Goal: Transaction & Acquisition: Purchase product/service

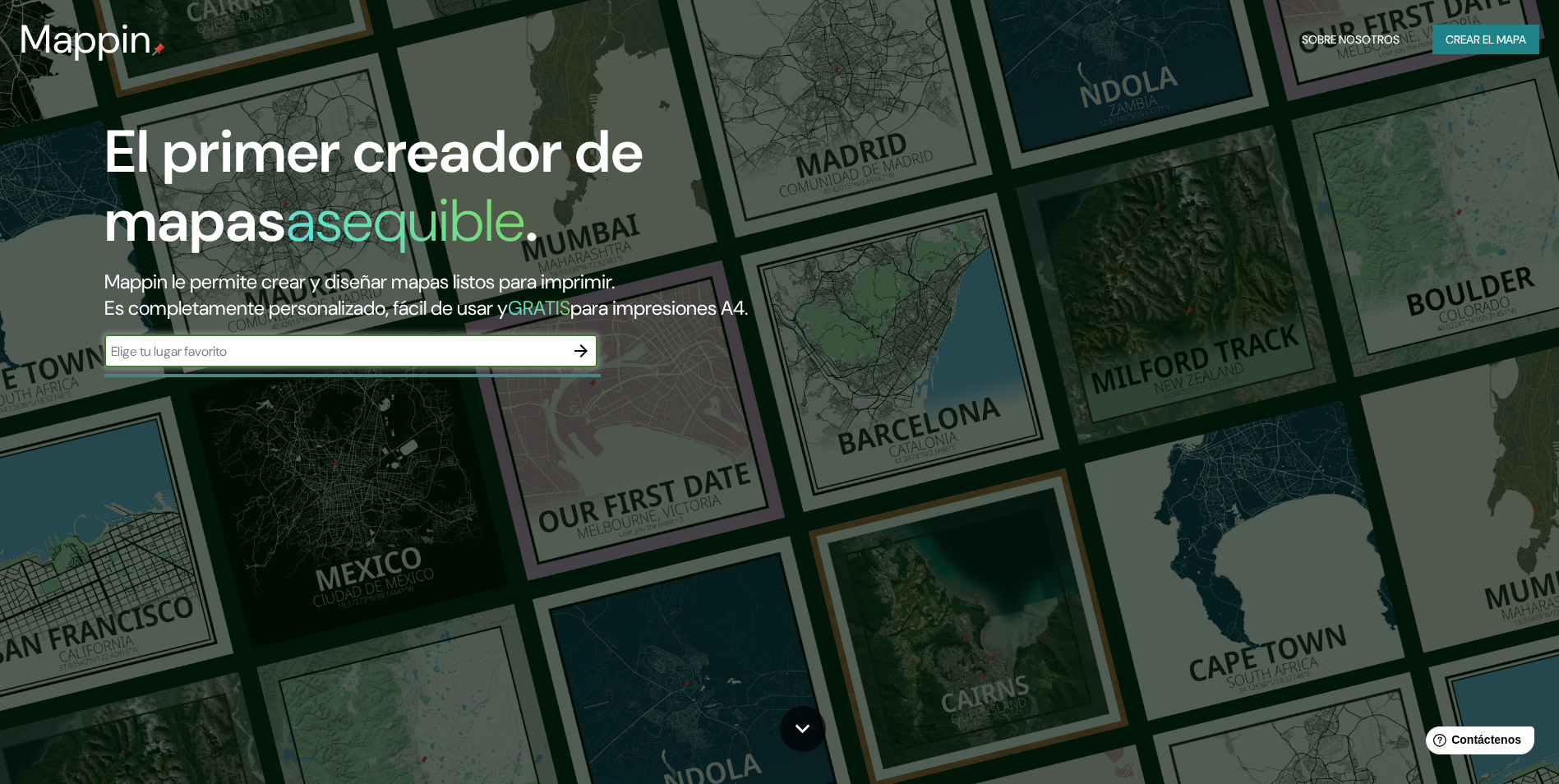
click at [199, 354] on input "text" at bounding box center [334, 351] width 460 height 19
type input "Ixhuatlán [PERSON_NAME]"
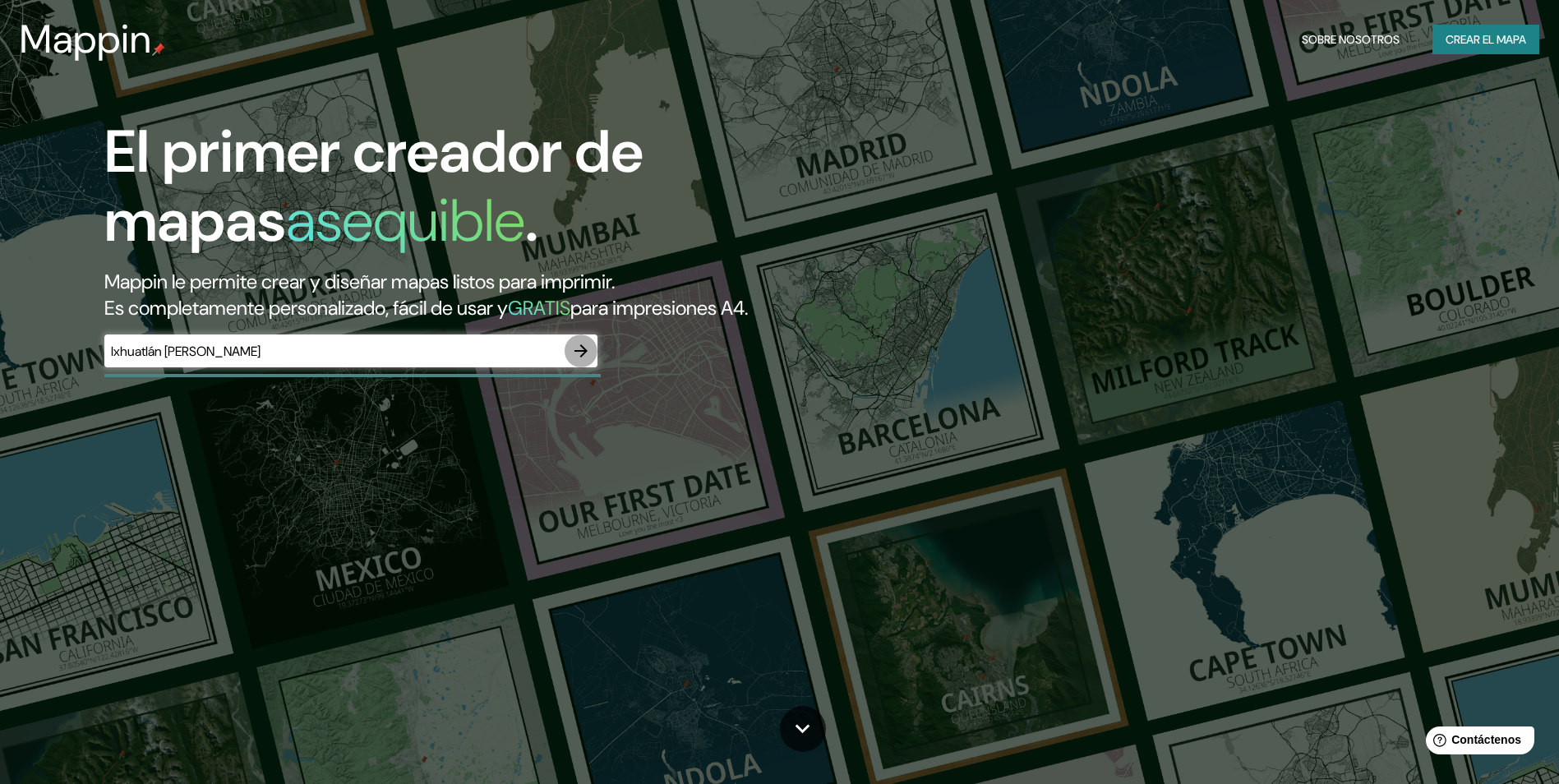
click at [583, 352] on icon "button" at bounding box center [581, 351] width 13 height 13
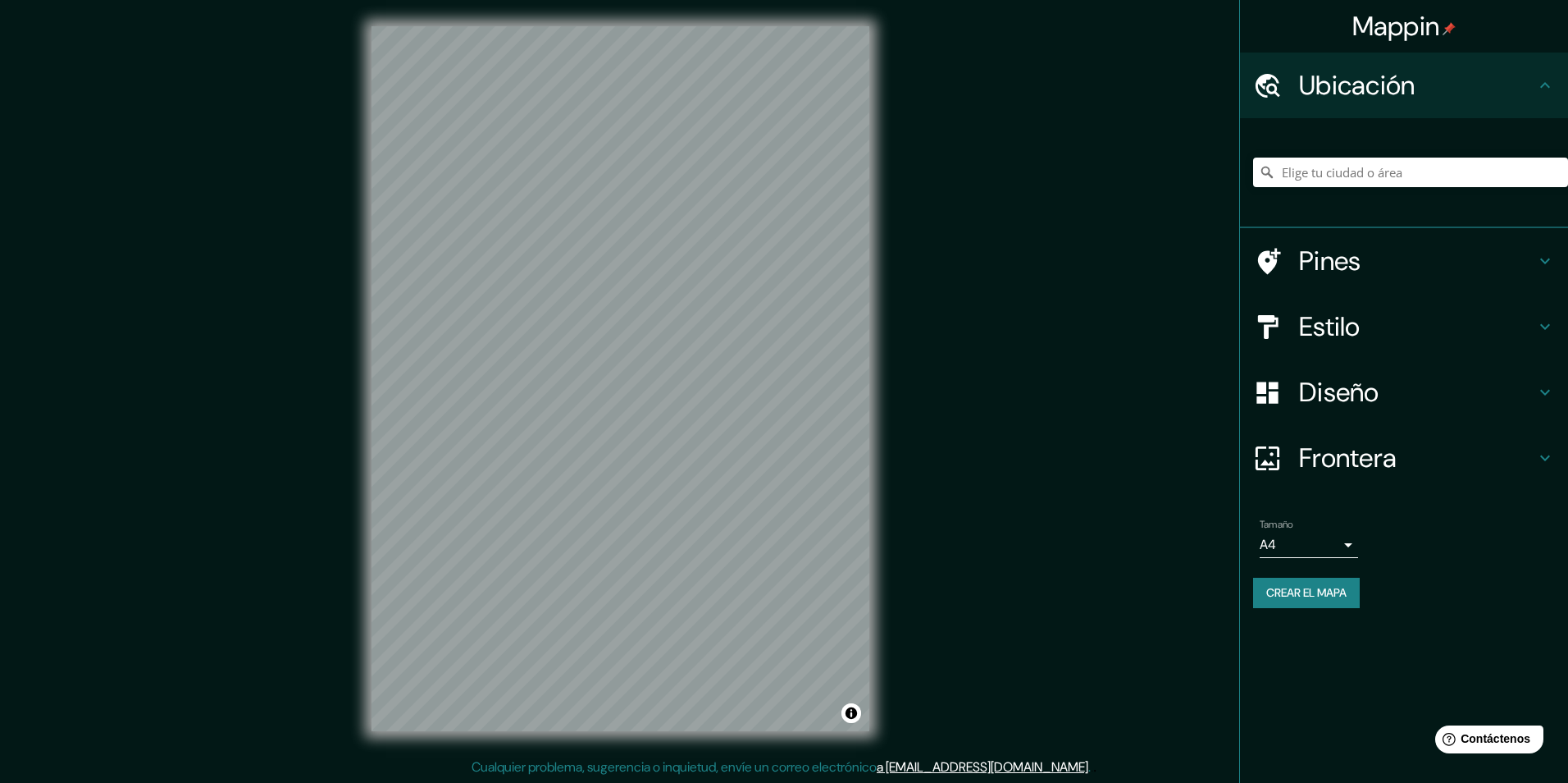
click at [1331, 545] on body "Mappin Ubicación Pines Estilo Diseño Frontera Elige un borde. Sugerencia : pued…" at bounding box center [784, 392] width 1568 height 783
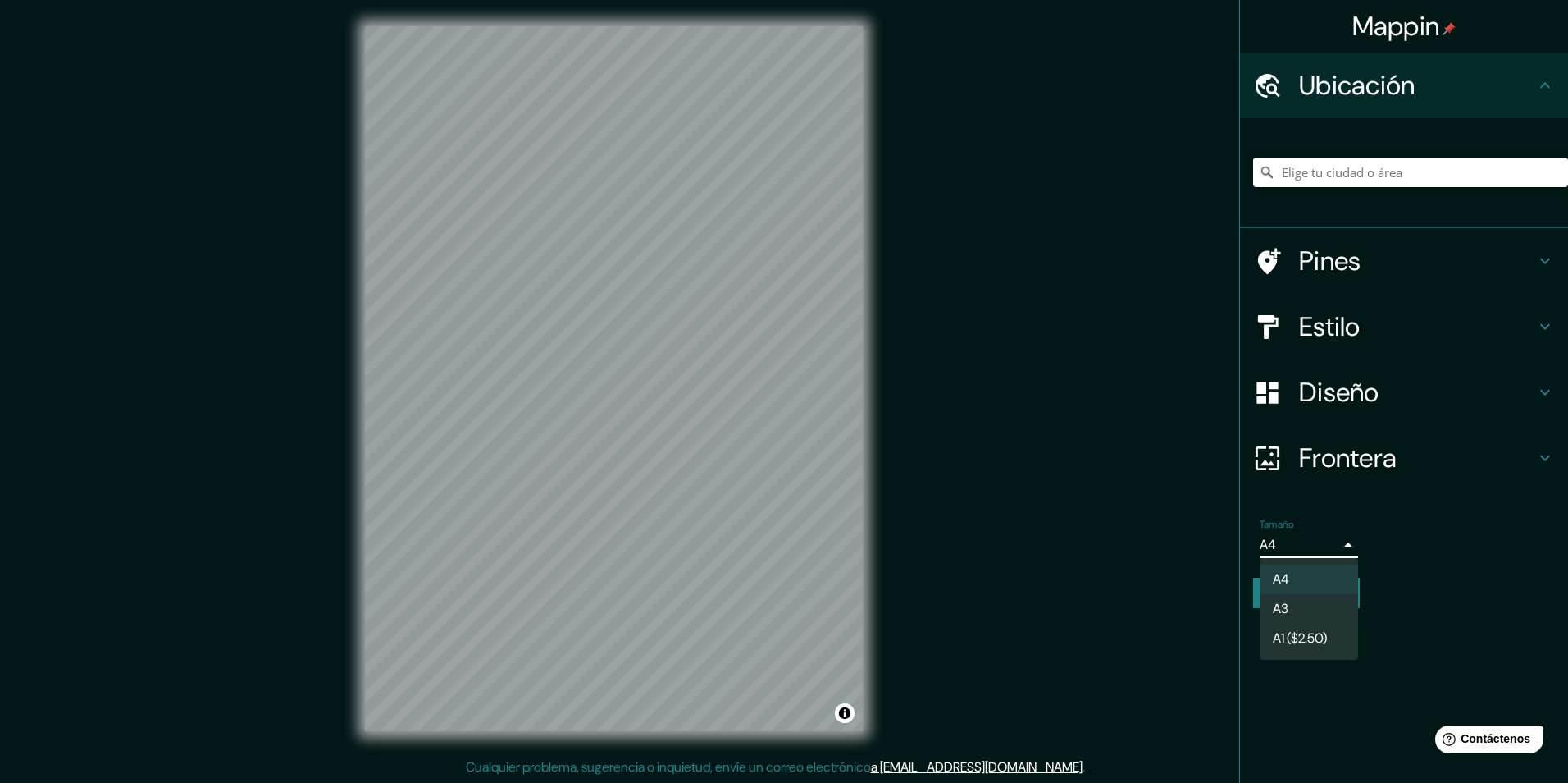
click at [1332, 545] on div at bounding box center [784, 392] width 1568 height 783
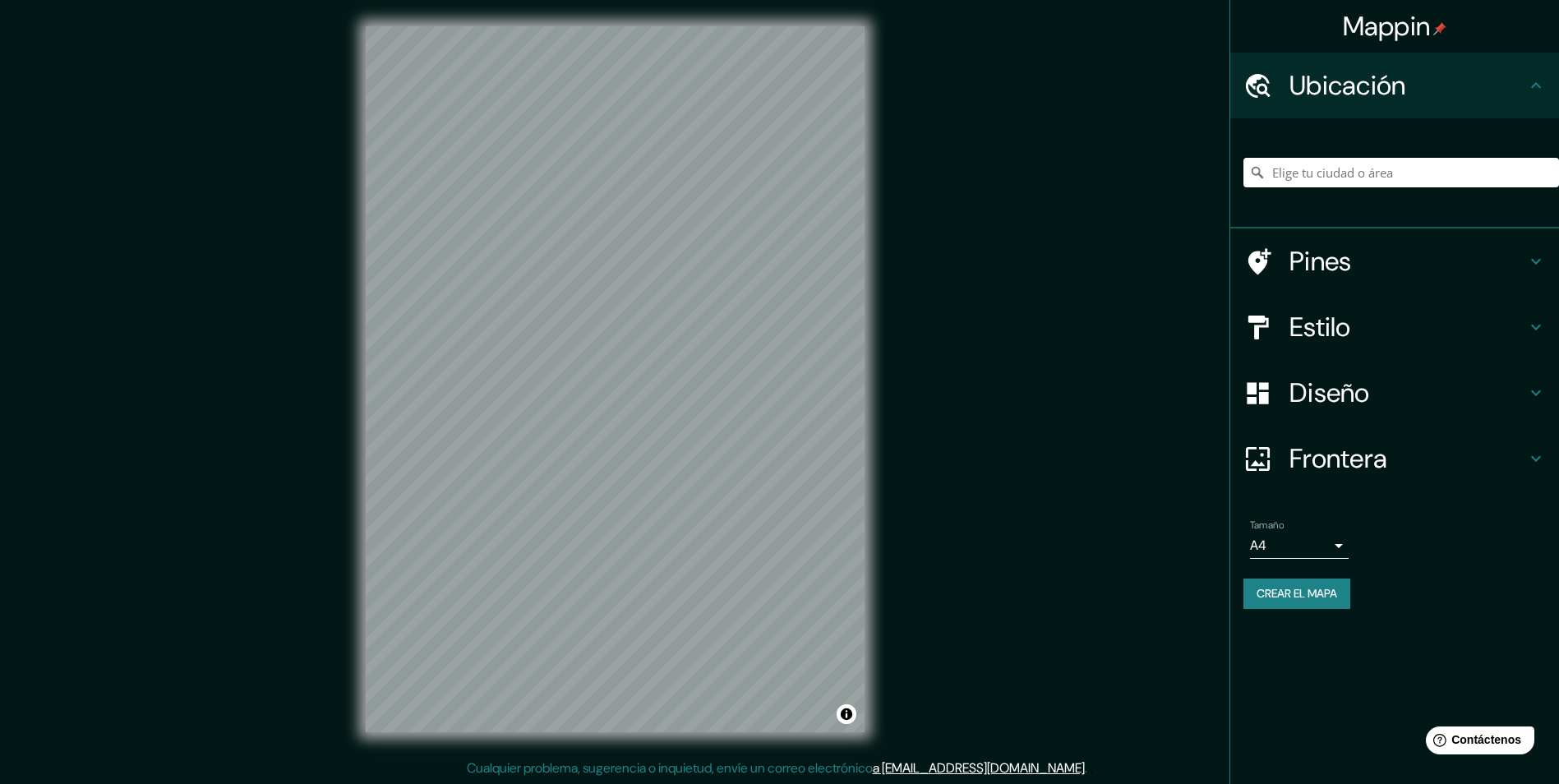
click at [1309, 160] on input "Elige tu ciudad o área" at bounding box center [1401, 173] width 316 height 30
click at [1300, 168] on input "Elige tu ciudad o área" at bounding box center [1401, 173] width 316 height 30
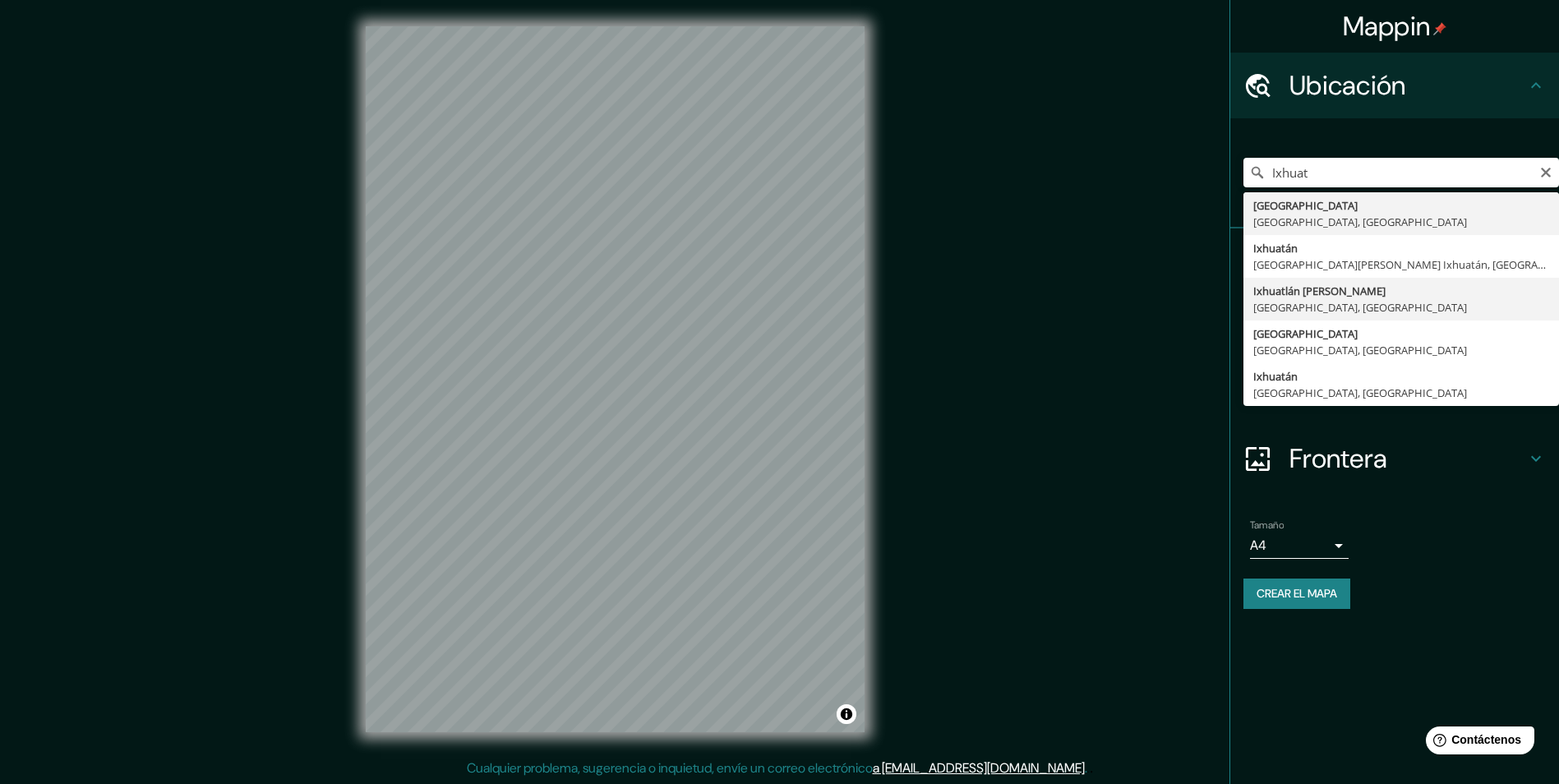
type input "[GEOGRAPHIC_DATA][PERSON_NAME], [GEOGRAPHIC_DATA], [GEOGRAPHIC_DATA]"
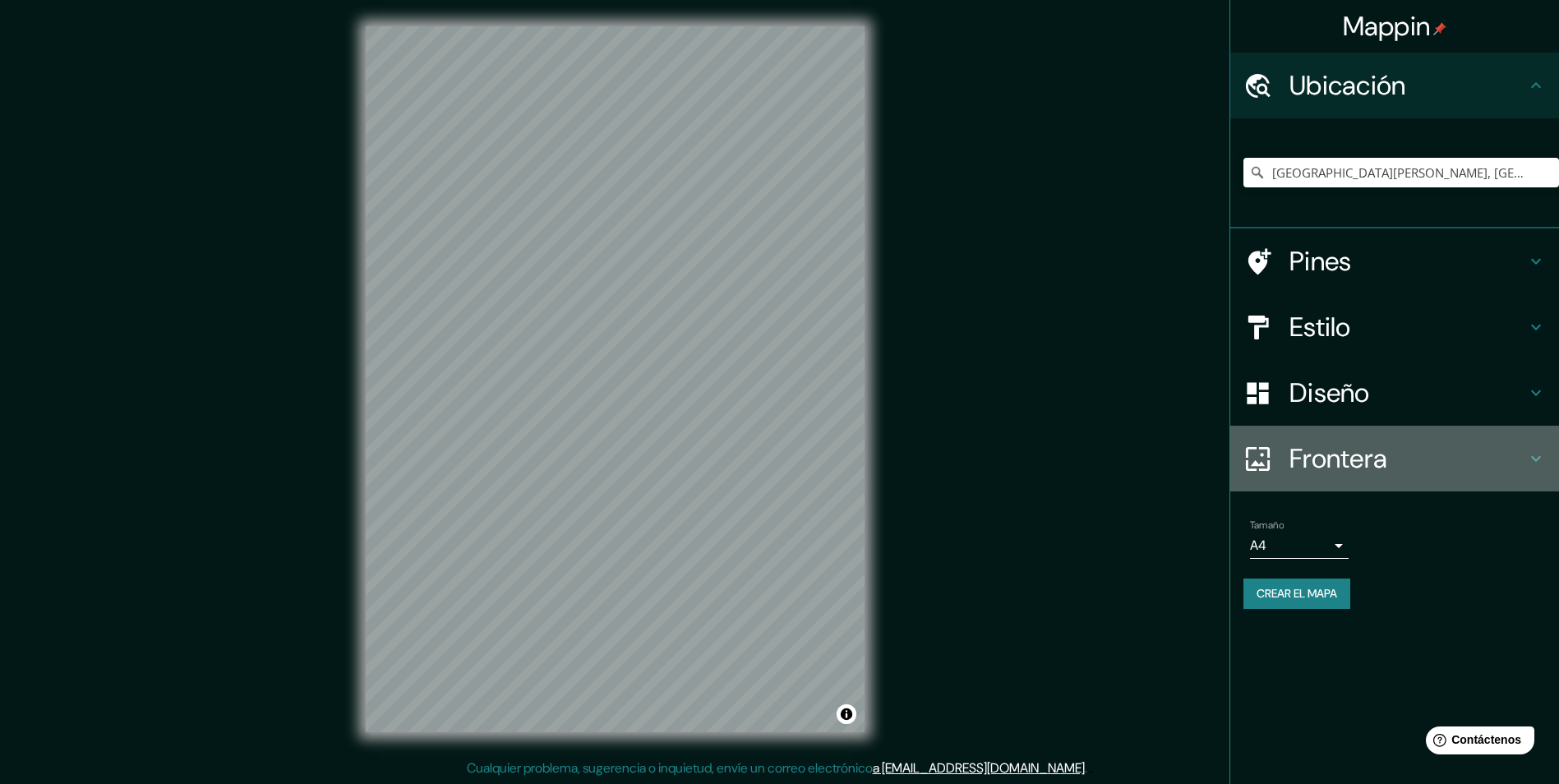
click at [1540, 455] on icon at bounding box center [1536, 458] width 20 height 20
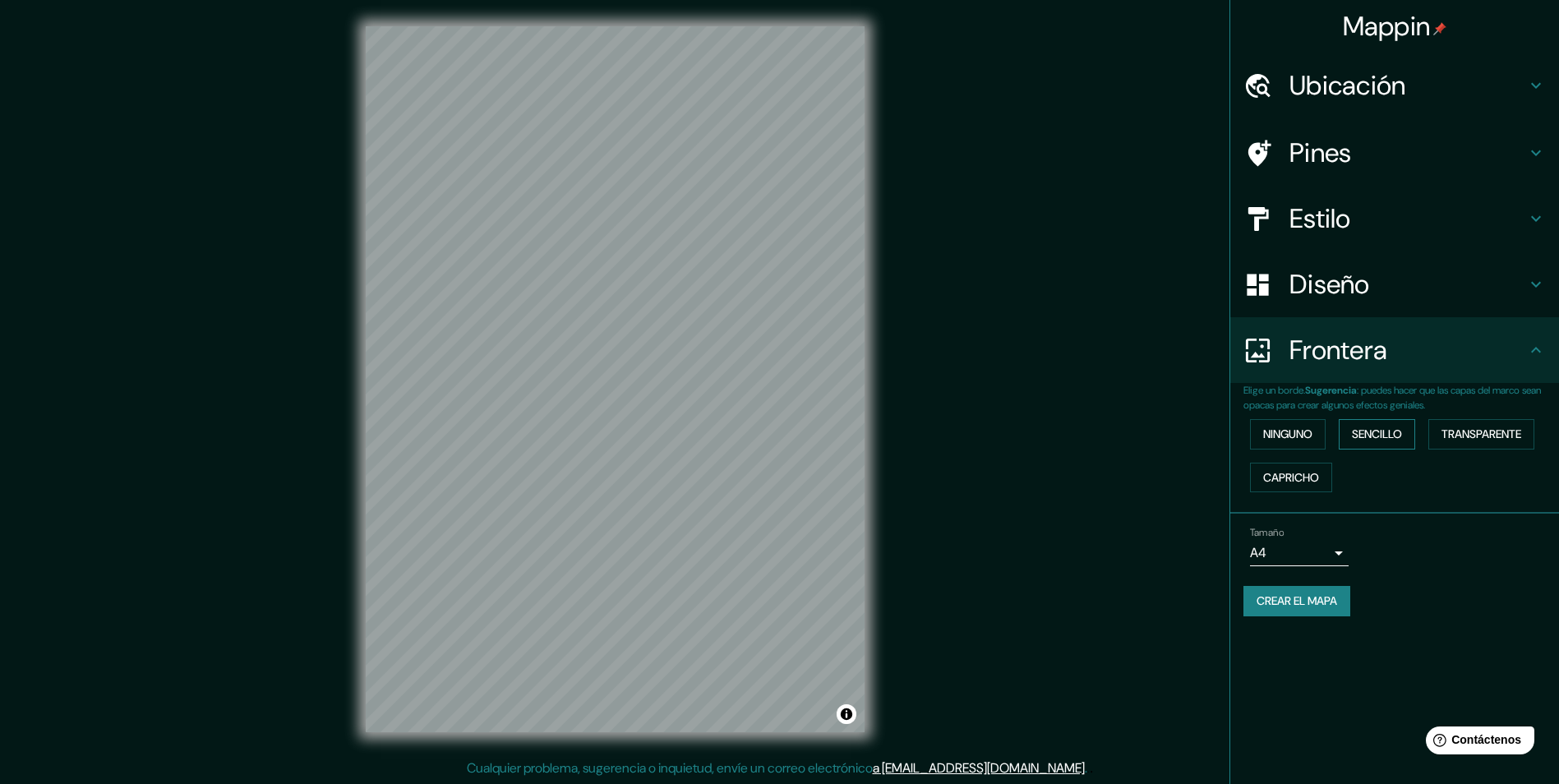
click at [1380, 425] on font "Sencillo" at bounding box center [1377, 434] width 50 height 21
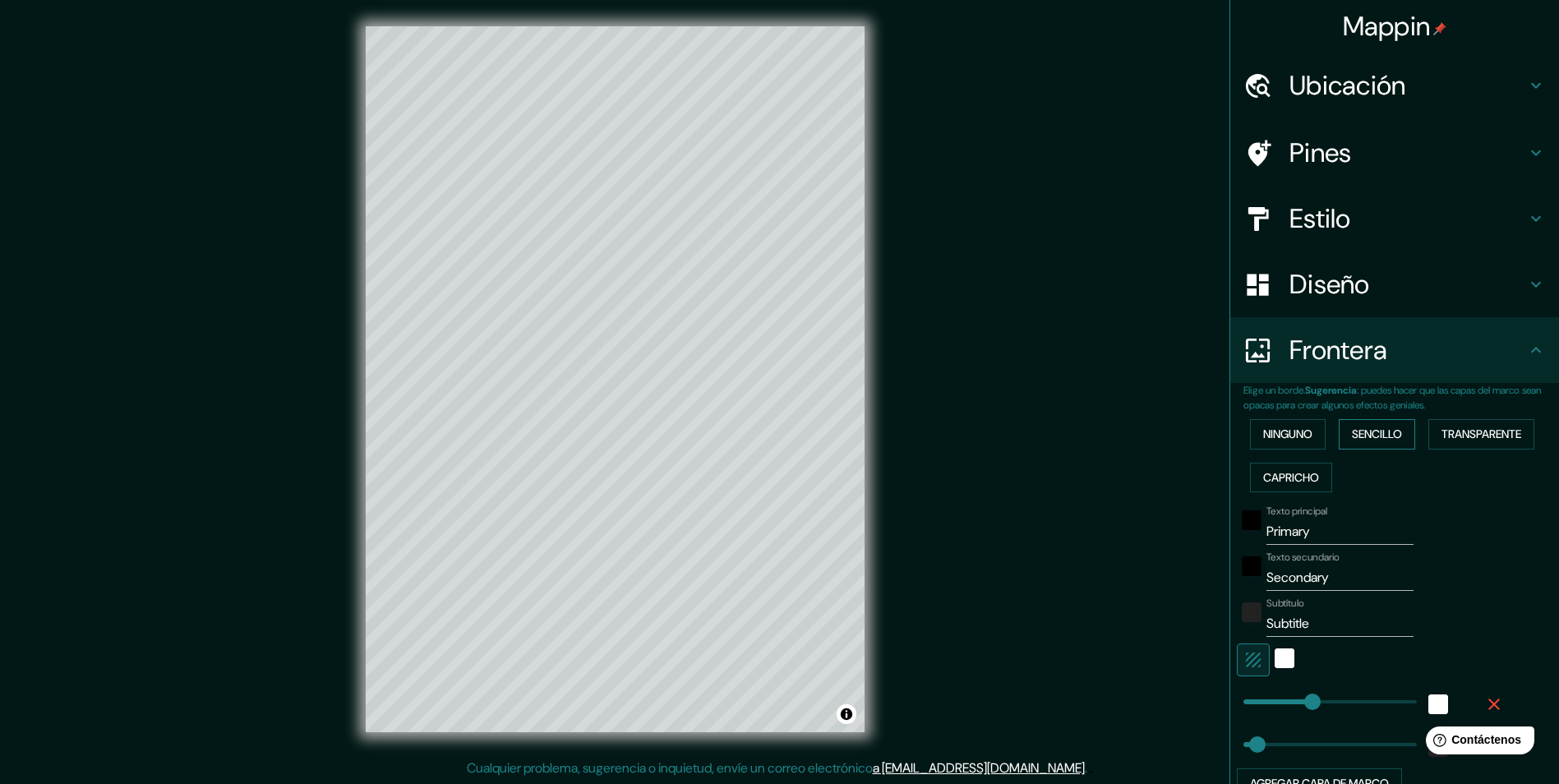
click at [1380, 425] on font "Sencillo" at bounding box center [1377, 434] width 50 height 21
type input "243"
type input "49"
click at [1300, 438] on font "Ninguno" at bounding box center [1287, 434] width 49 height 21
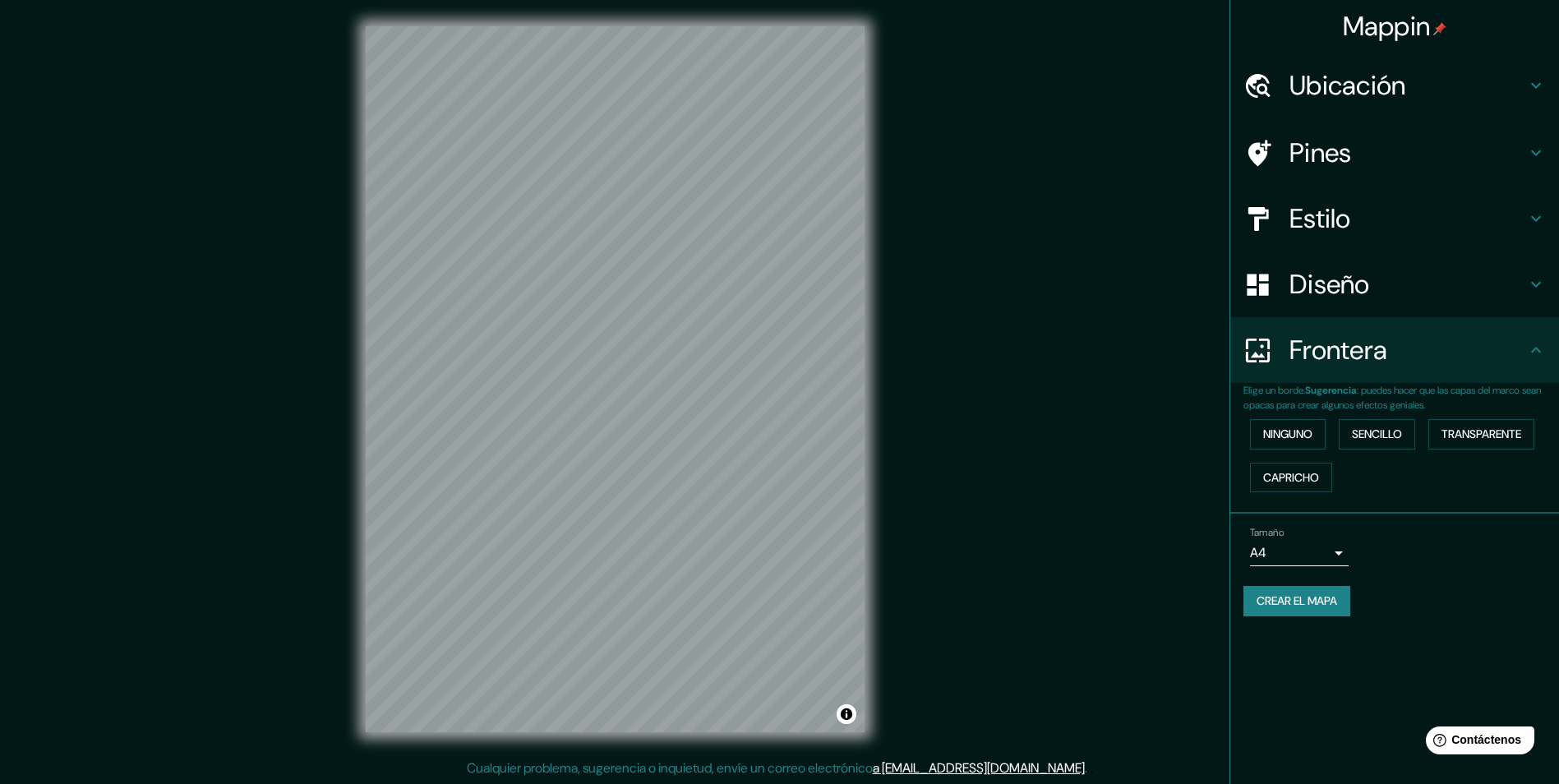
click at [1417, 91] on h4 "Ubicación" at bounding box center [1408, 85] width 237 height 33
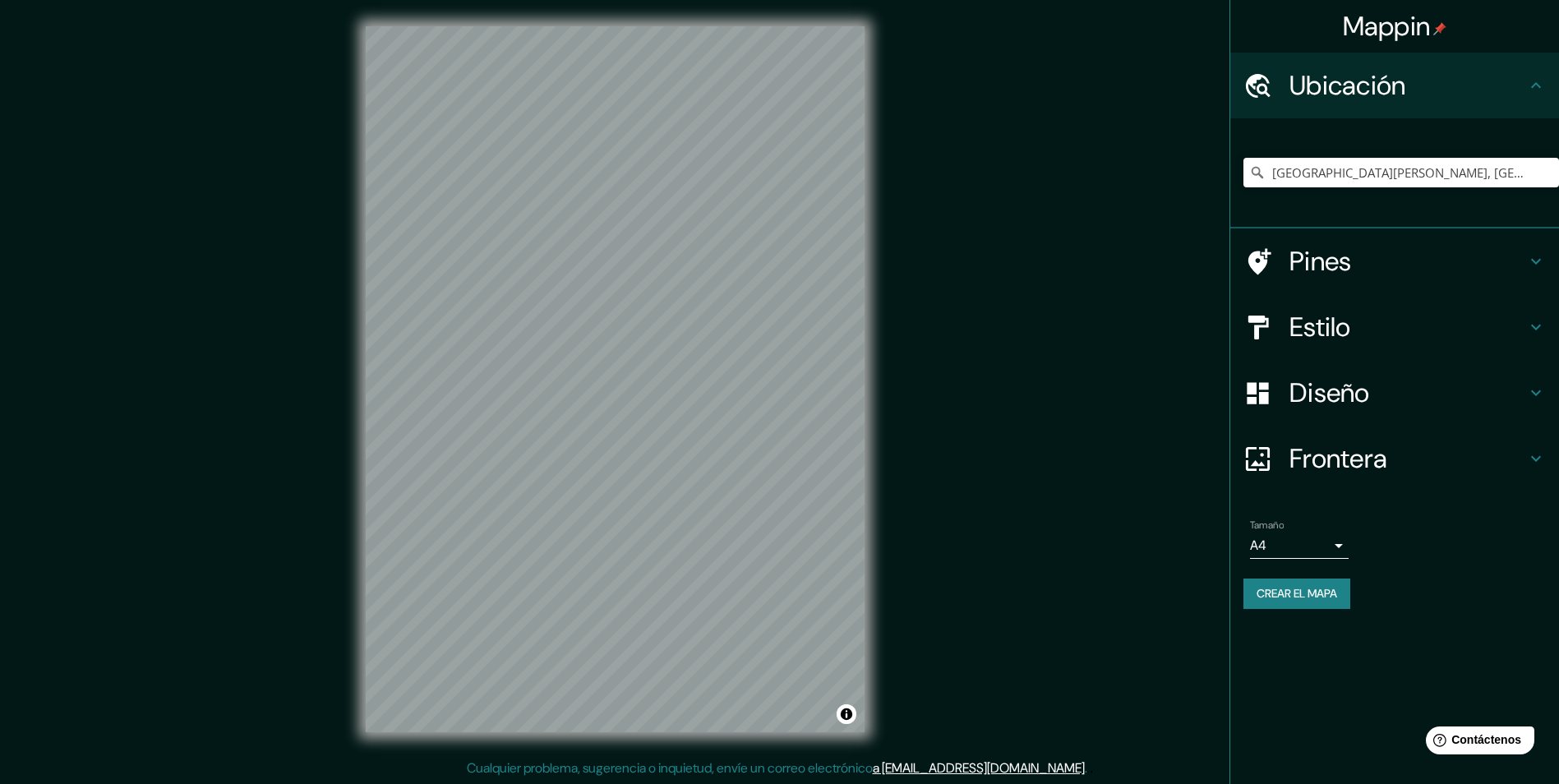
click at [1365, 329] on h4 "Estilo" at bounding box center [1408, 327] width 237 height 33
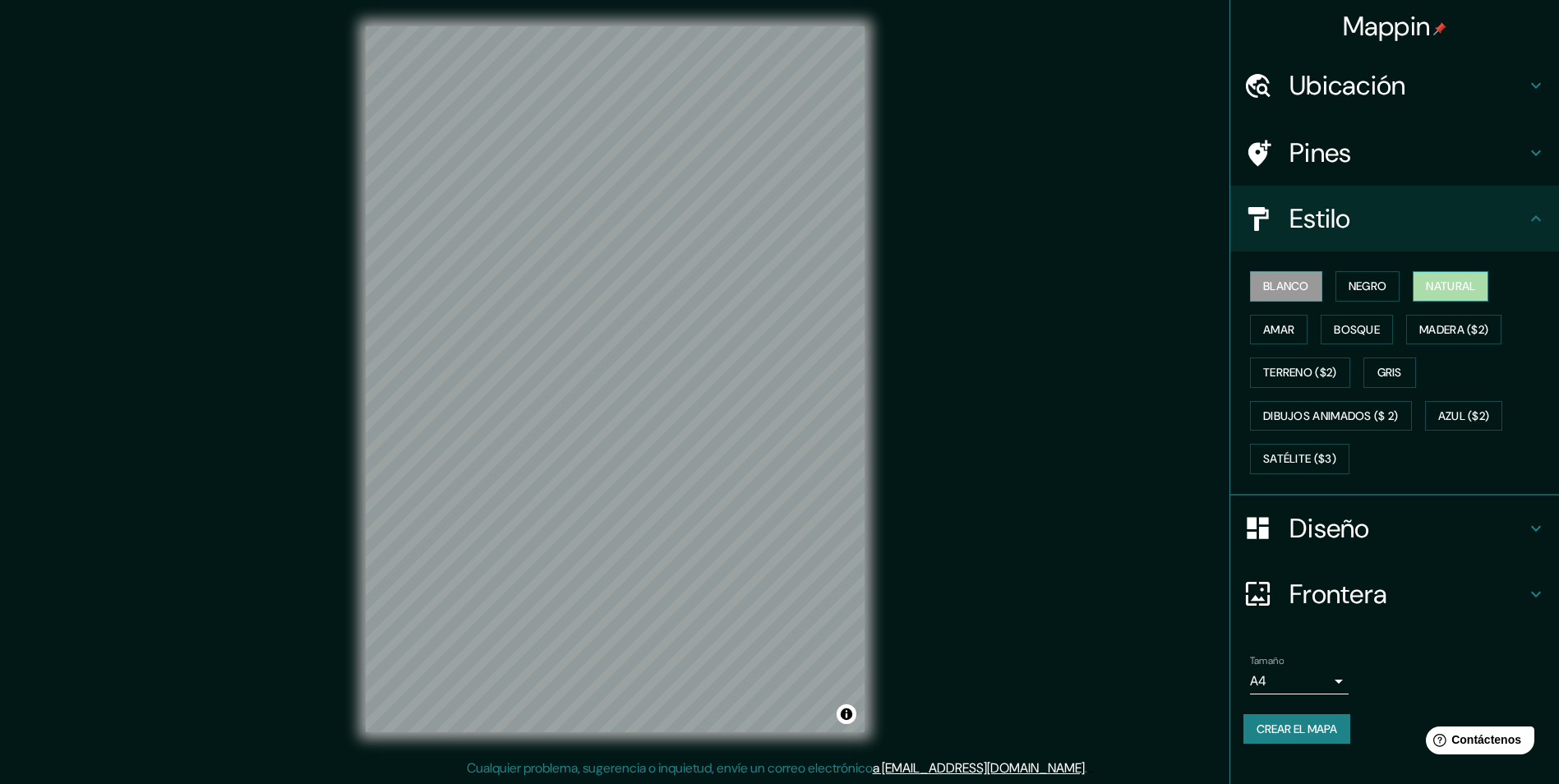
click at [1458, 285] on font "Natural" at bounding box center [1451, 287] width 49 height 21
click at [1279, 330] on font "Amar" at bounding box center [1278, 330] width 31 height 21
click at [1352, 325] on font "Bosque" at bounding box center [1356, 330] width 46 height 21
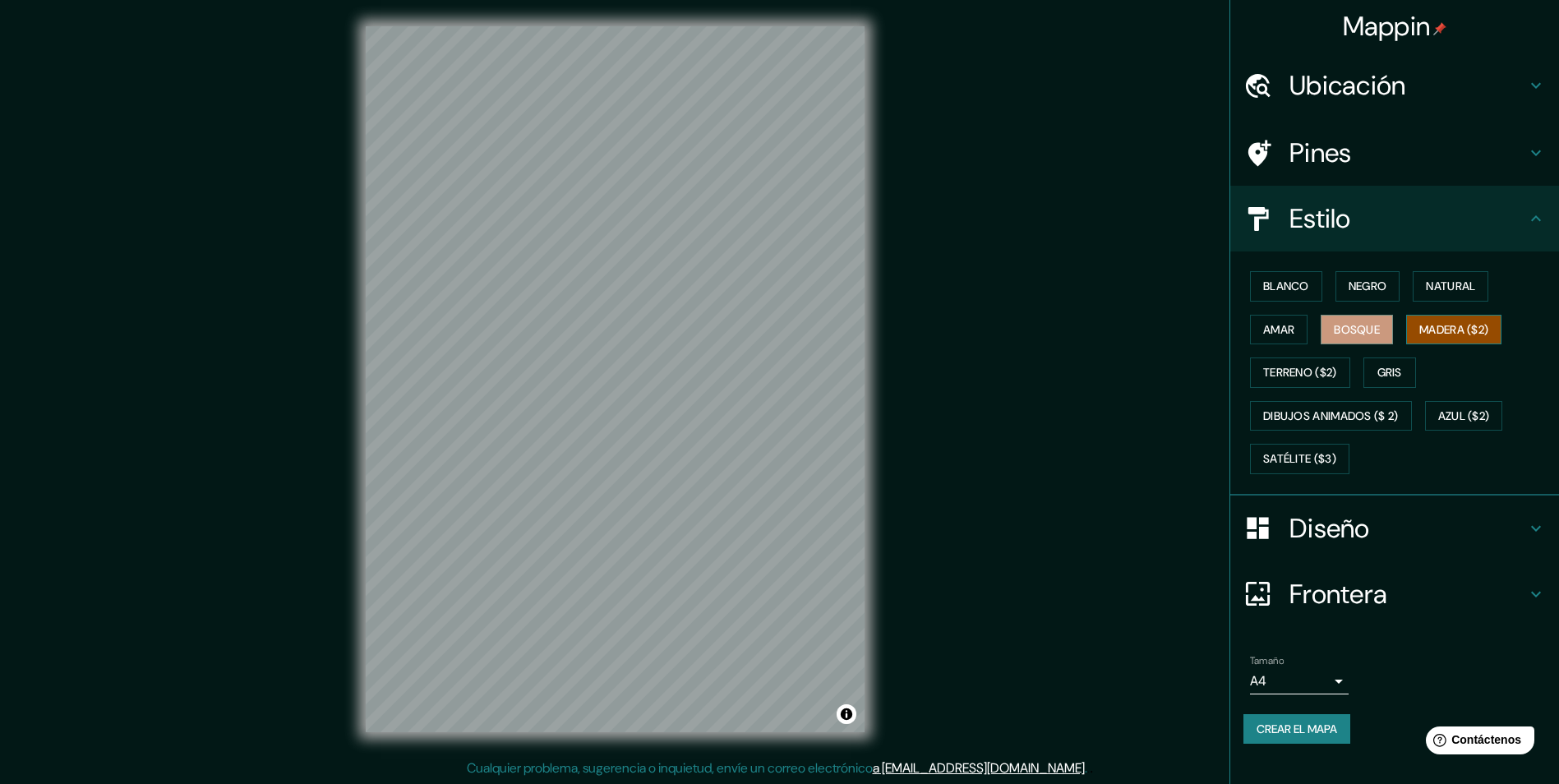
click at [1448, 322] on font "Madera ($2)" at bounding box center [1454, 330] width 69 height 21
click at [1312, 378] on font "Terreno ($2)" at bounding box center [1299, 372] width 74 height 21
click at [1400, 365] on font "Gris" at bounding box center [1390, 372] width 24 height 21
click at [1371, 288] on font "Negro" at bounding box center [1368, 287] width 38 height 21
click at [1475, 286] on font "Natural" at bounding box center [1451, 287] width 49 height 21
